Goal: Check status: Check status

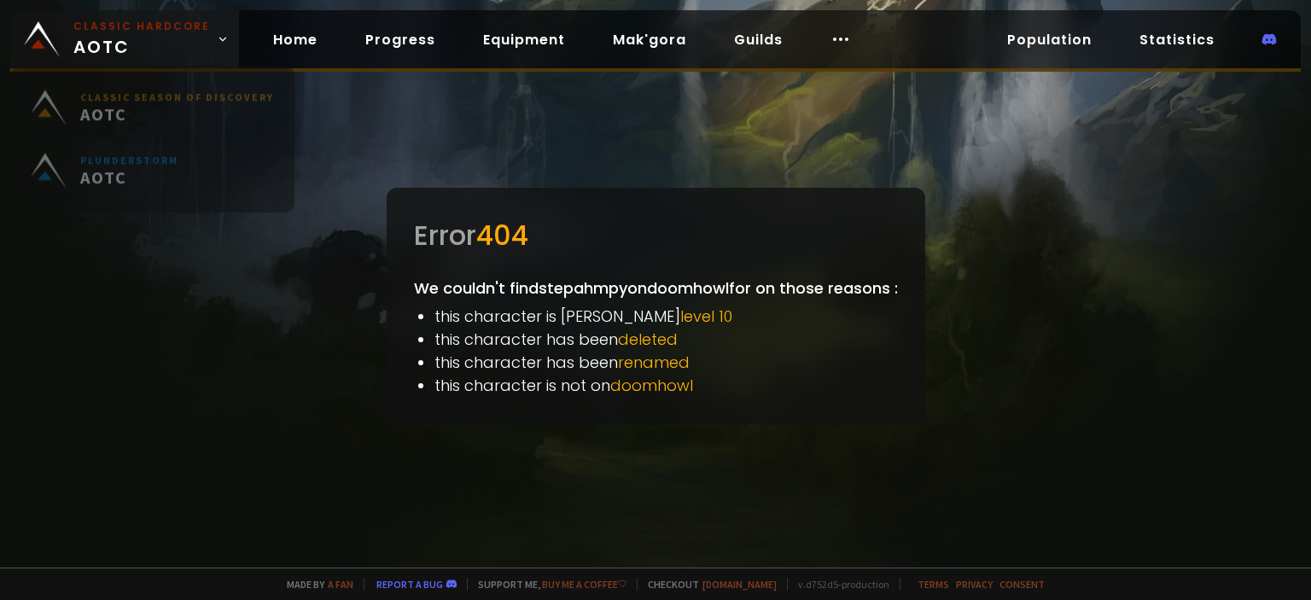
click at [114, 52] on span "Classic Hardcore AOTC" at bounding box center [141, 39] width 137 height 41
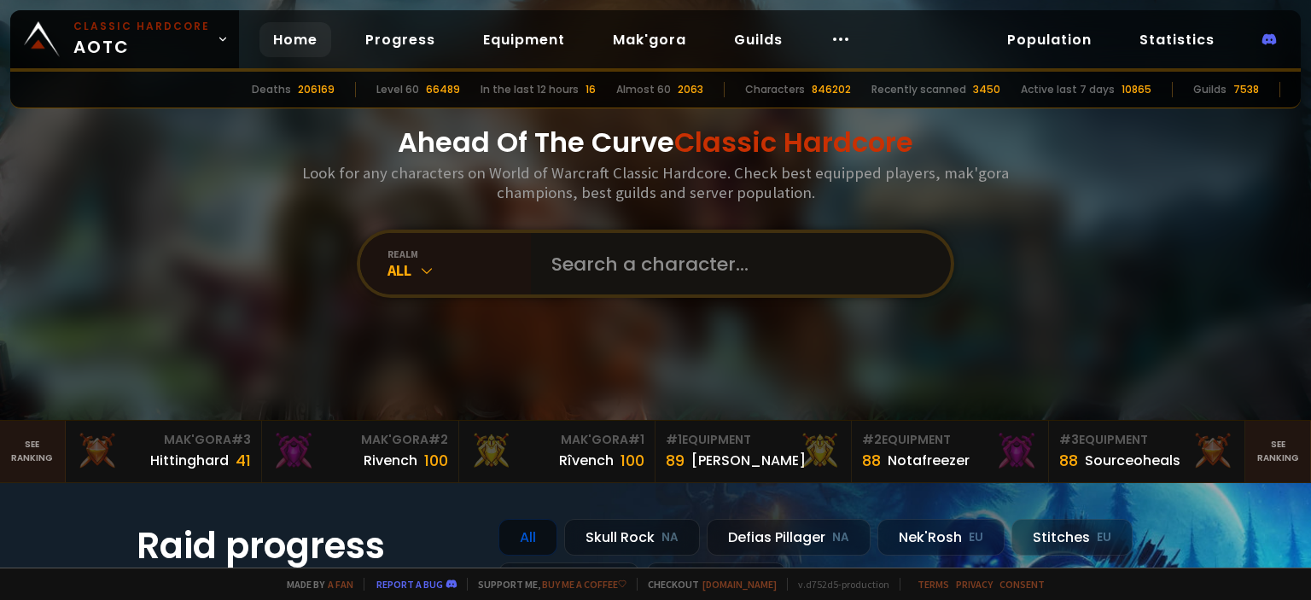
click at [559, 281] on input "text" at bounding box center [735, 263] width 389 height 61
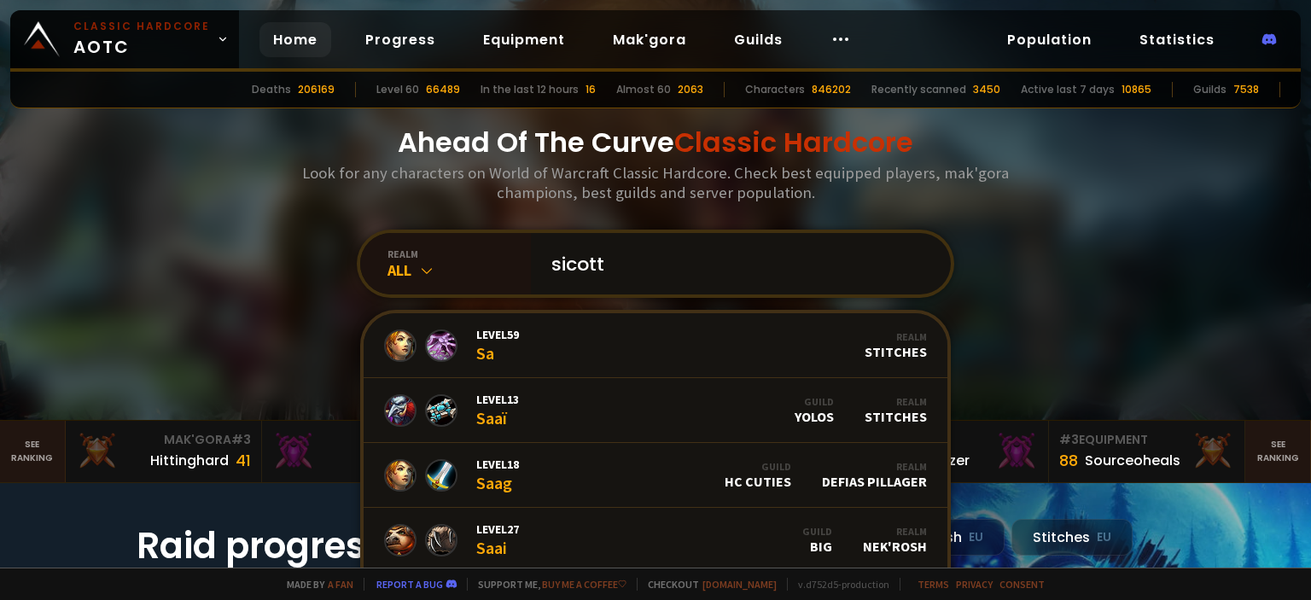
type input "[PERSON_NAME]"
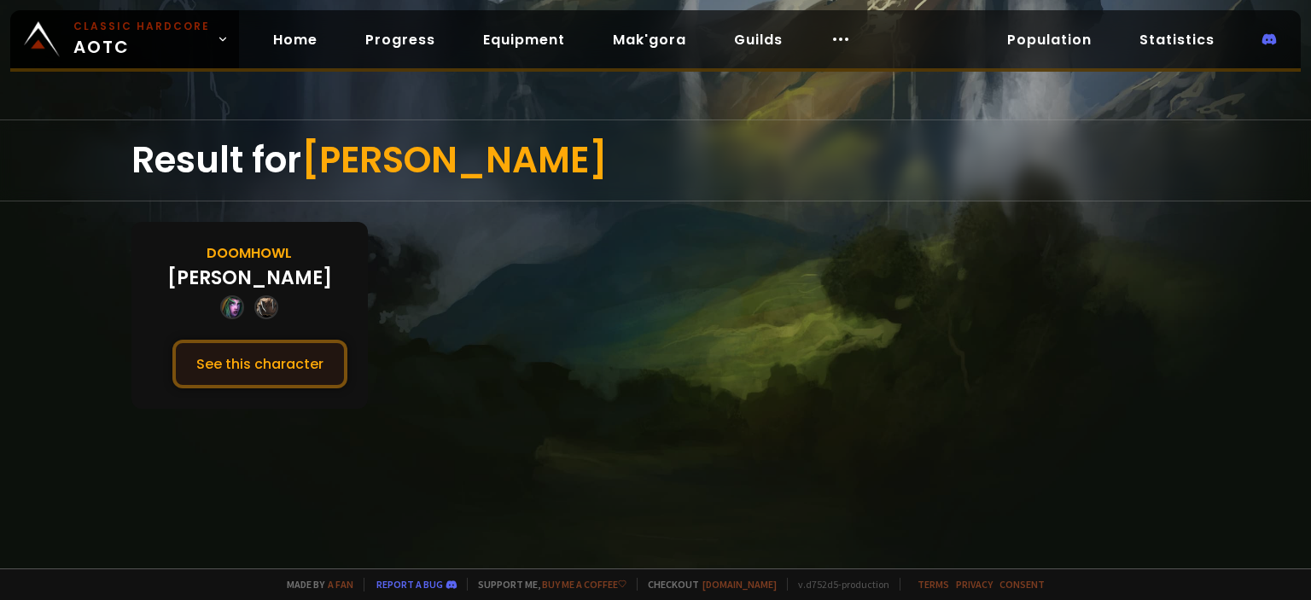
click at [215, 364] on button "See this character" at bounding box center [259, 364] width 175 height 49
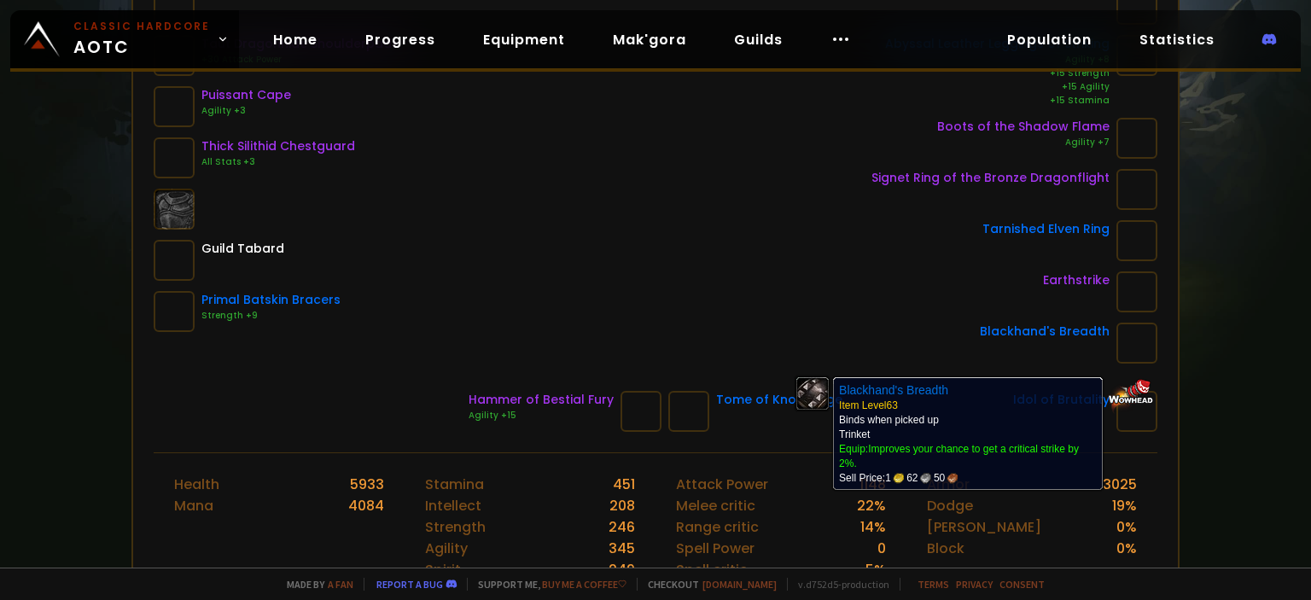
scroll to position [393, 0]
